Goal: Find specific page/section: Find specific page/section

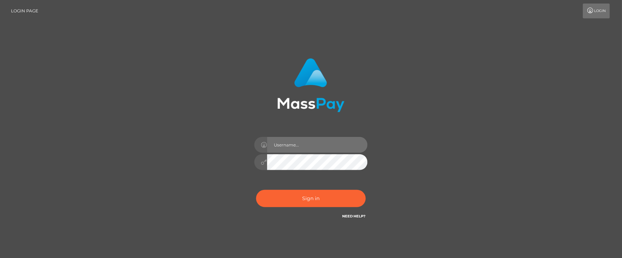
drag, startPoint x: 301, startPoint y: 140, endPoint x: 311, endPoint y: 153, distance: 16.6
click at [301, 140] on input "text" at bounding box center [317, 145] width 100 height 16
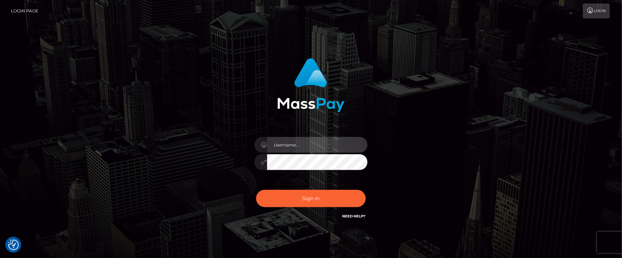
type input "Janet.ACE"
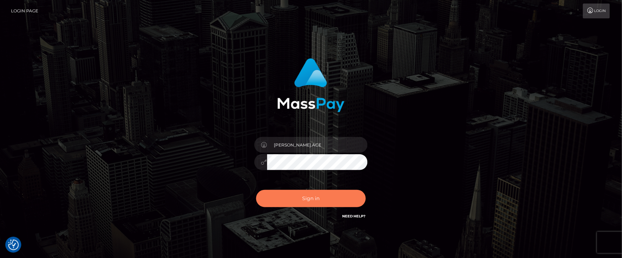
click at [302, 197] on button "Sign in" at bounding box center [311, 198] width 110 height 17
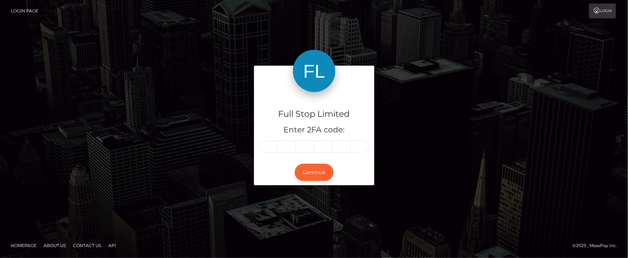
click at [266, 142] on input "text" at bounding box center [268, 147] width 18 height 12
type input "9"
type input "5"
type input "6"
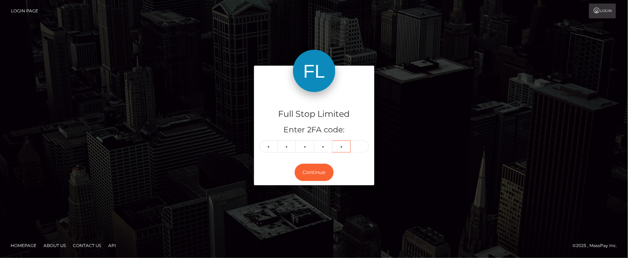
type input "0"
type input "3"
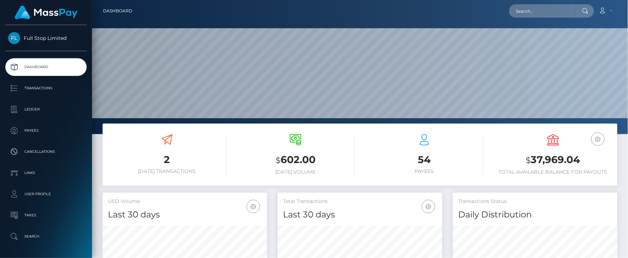
scroll to position [125, 164]
click at [541, 13] on input "text" at bounding box center [542, 10] width 66 height 13
paste input "25406195"
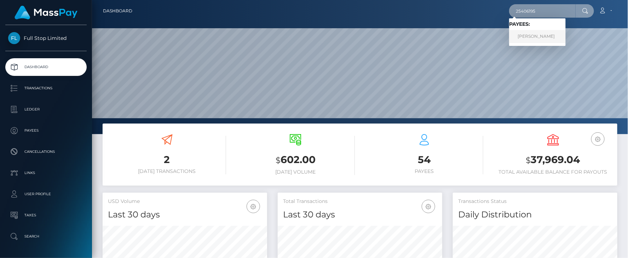
type input "25406195"
click at [525, 38] on link "Bryan Underwood" at bounding box center [537, 36] width 57 height 13
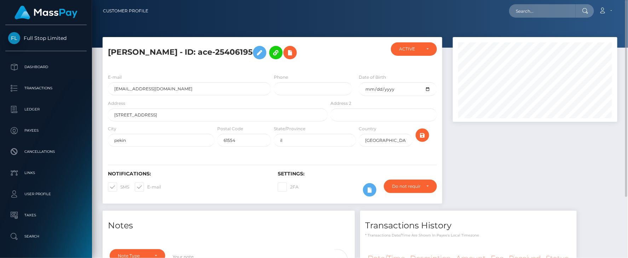
click at [334, 59] on div at bounding box center [357, 55] width 57 height 26
click at [329, 56] on div at bounding box center [357, 55] width 57 height 26
click at [328, 58] on div "Bryan Underwood - ID: ace-25406195" at bounding box center [216, 55] width 226 height 26
drag, startPoint x: 221, startPoint y: 25, endPoint x: 182, endPoint y: 2, distance: 45.1
click at [221, 25] on div at bounding box center [360, 24] width 536 height 48
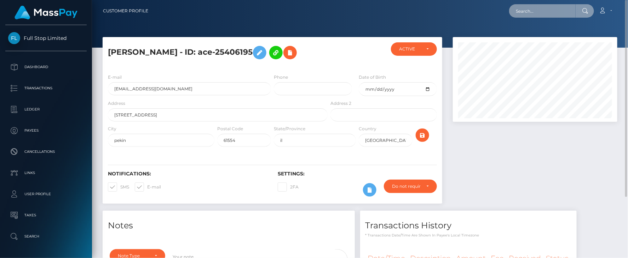
drag, startPoint x: 536, startPoint y: 11, endPoint x: 530, endPoint y: 9, distance: 7.0
click at [530, 9] on input "text" at bounding box center [542, 10] width 66 height 13
paste input "27125815"
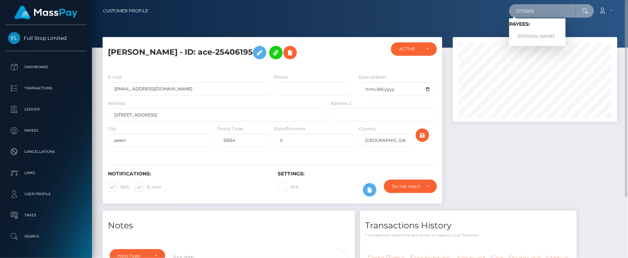
type input "27125815"
click at [530, 34] on link "Zebadiah Jaffe" at bounding box center [537, 36] width 57 height 13
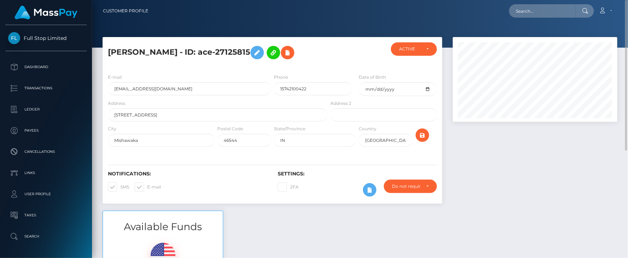
click at [286, 29] on div at bounding box center [360, 24] width 536 height 48
